Goal: Task Accomplishment & Management: Use online tool/utility

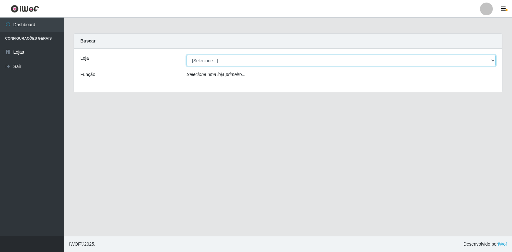
click at [245, 59] on select "[Selecione...] Extrabom - Loja 18 Goiabeiras" at bounding box center [340, 60] width 309 height 11
select select "501"
click at [186, 55] on select "[Selecione...] Extrabom - Loja 18 Goiabeiras" at bounding box center [340, 60] width 309 height 11
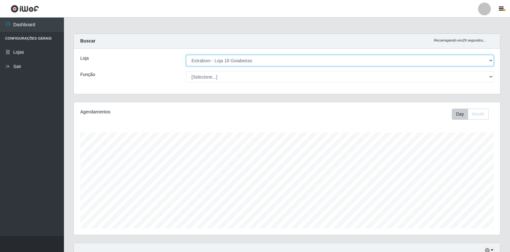
scroll to position [133, 426]
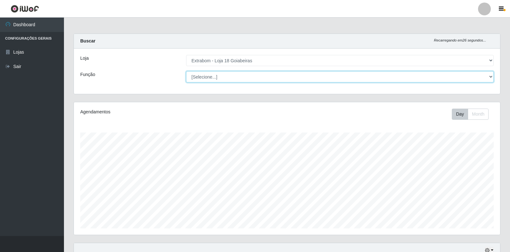
click at [253, 77] on select "[Selecione...] ATENDENTE DE E-COMMERCE ATENDENTE DE E-COMMERCE + ATENDENTE DE E…" at bounding box center [340, 76] width 308 height 11
click at [241, 76] on select "[Selecione...] ATENDENTE DE E-COMMERCE ATENDENTE DE E-COMMERCE + ATENDENTE DE E…" at bounding box center [340, 76] width 308 height 11
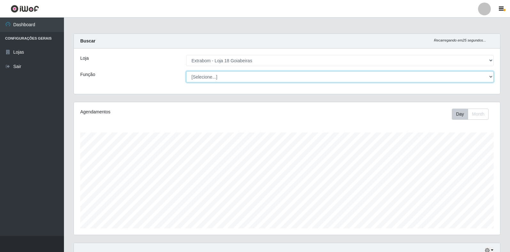
click at [241, 76] on select "[Selecione...] ATENDENTE DE E-COMMERCE ATENDENTE DE E-COMMERCE + ATENDENTE DE E…" at bounding box center [340, 76] width 308 height 11
click at [247, 79] on select "[Selecione...] ATENDENTE DE E-COMMERCE ATENDENTE DE E-COMMERCE + ATENDENTE DE E…" at bounding box center [340, 76] width 308 height 11
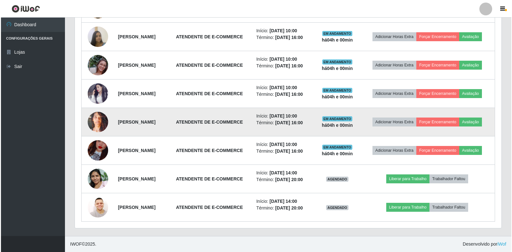
scroll to position [391, 0]
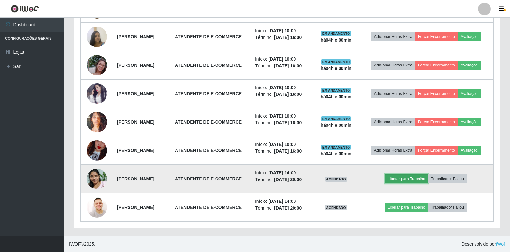
click at [419, 175] on button "Liberar para Trabalho" at bounding box center [406, 179] width 43 height 9
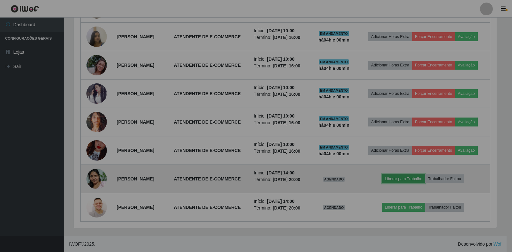
scroll to position [133, 426]
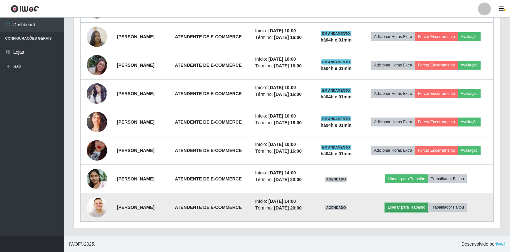
click at [418, 206] on button "Liberar para Trabalho" at bounding box center [406, 207] width 43 height 9
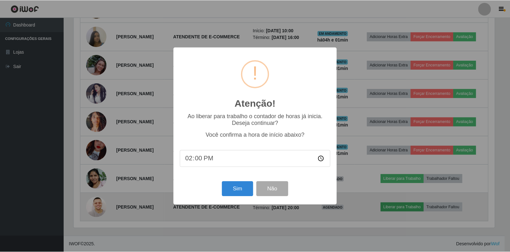
scroll to position [133, 422]
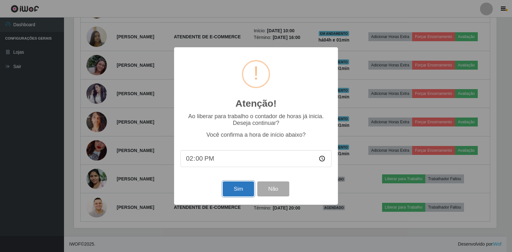
click at [227, 190] on button "Sim" at bounding box center [238, 189] width 31 height 15
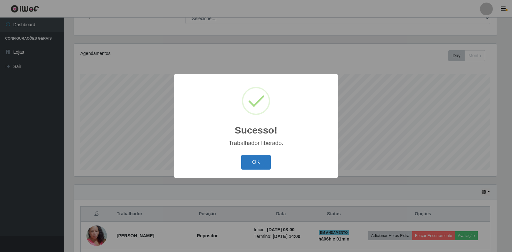
click at [248, 163] on button "OK" at bounding box center [256, 162] width 30 height 15
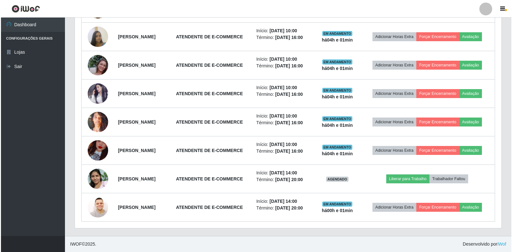
scroll to position [391, 0]
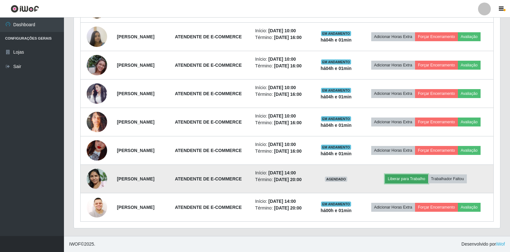
click at [411, 175] on button "Liberar para Trabalho" at bounding box center [406, 179] width 43 height 9
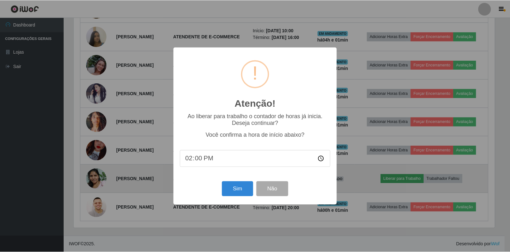
scroll to position [133, 422]
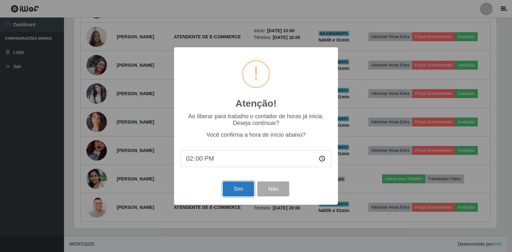
click at [240, 188] on button "Sim" at bounding box center [238, 189] width 31 height 15
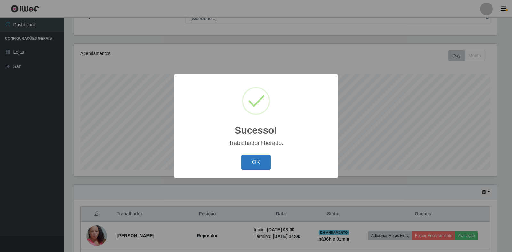
click at [254, 161] on button "OK" at bounding box center [256, 162] width 30 height 15
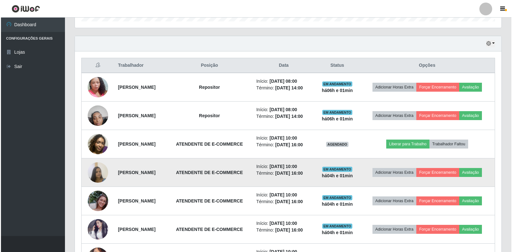
scroll to position [186, 0]
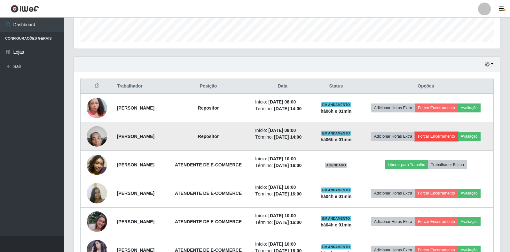
click at [458, 138] on button "Forçar Encerramento" at bounding box center [436, 136] width 43 height 9
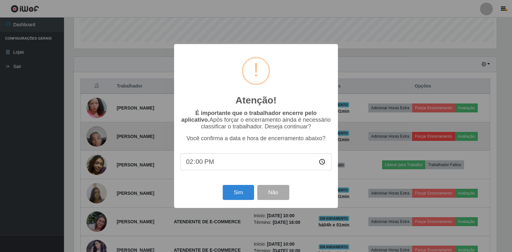
scroll to position [133, 422]
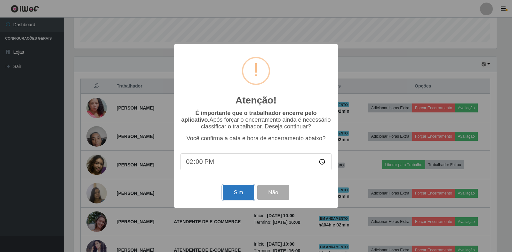
click at [240, 197] on button "Sim" at bounding box center [238, 192] width 31 height 15
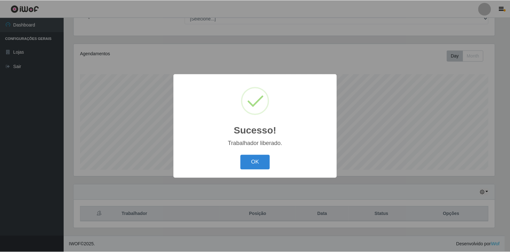
scroll to position [319655, 319365]
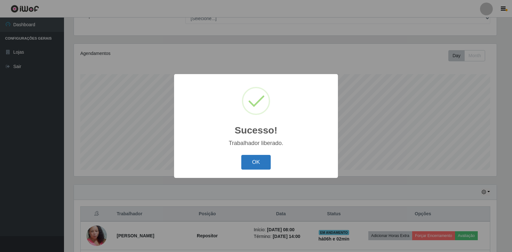
click at [258, 160] on button "OK" at bounding box center [256, 162] width 30 height 15
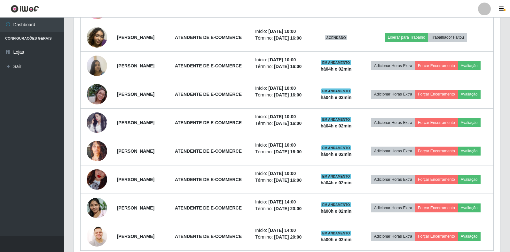
scroll to position [166, 0]
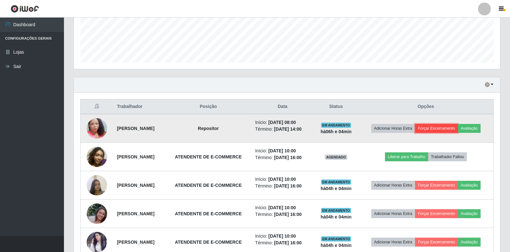
click at [458, 124] on button "Forçar Encerramento" at bounding box center [436, 128] width 43 height 9
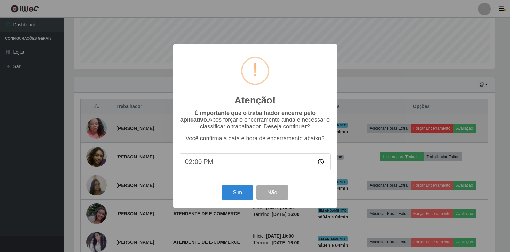
scroll to position [133, 422]
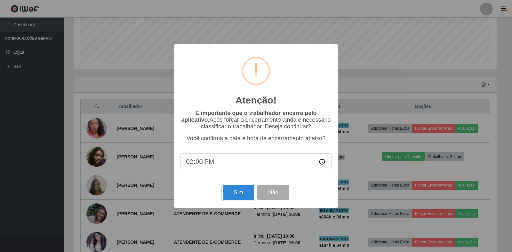
click at [240, 191] on button "Sim" at bounding box center [238, 192] width 31 height 15
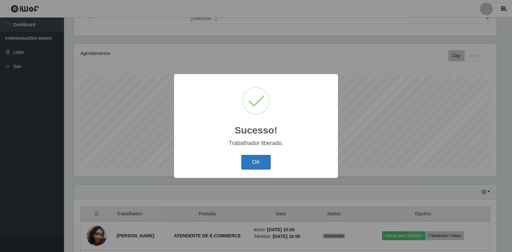
click at [255, 166] on button "OK" at bounding box center [256, 162] width 30 height 15
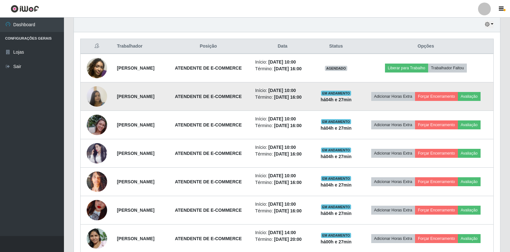
scroll to position [192, 0]
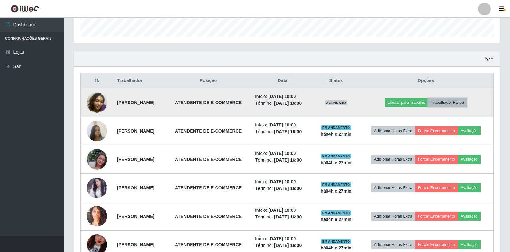
click at [454, 103] on button "Trabalhador Faltou" at bounding box center [447, 102] width 39 height 9
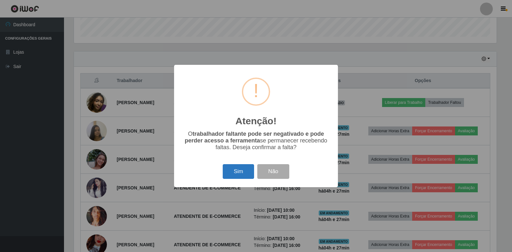
click at [235, 171] on button "Sim" at bounding box center [238, 171] width 31 height 15
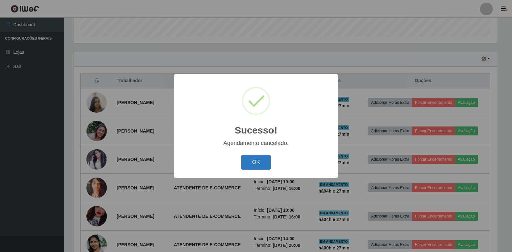
click at [253, 169] on button "OK" at bounding box center [256, 162] width 30 height 15
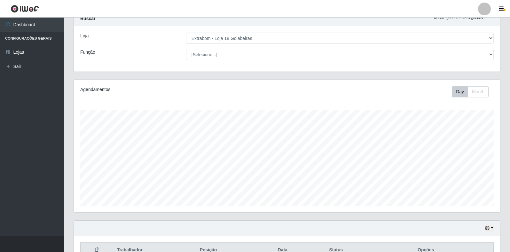
scroll to position [0, 0]
